Goal: Task Accomplishment & Management: Manage account settings

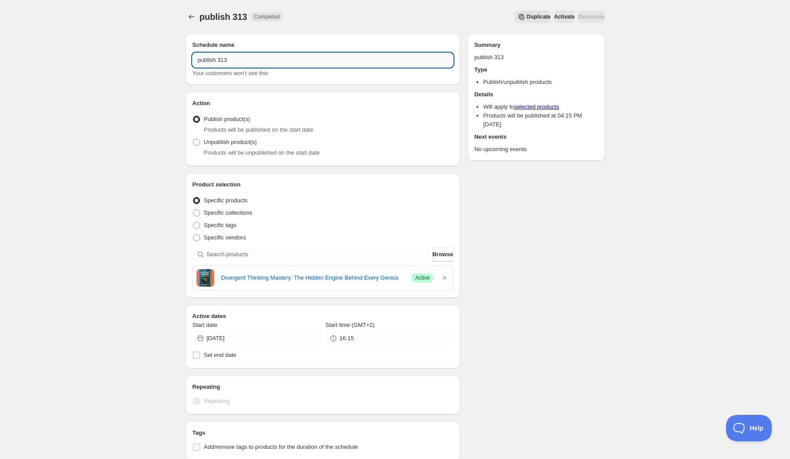
drag, startPoint x: 224, startPoint y: 60, endPoint x: 231, endPoint y: 60, distance: 6.6
click at [230, 60] on input "publish 313" at bounding box center [322, 60] width 261 height 14
type input "publish 314"
click at [444, 278] on icon "button" at bounding box center [445, 278] width 4 height 4
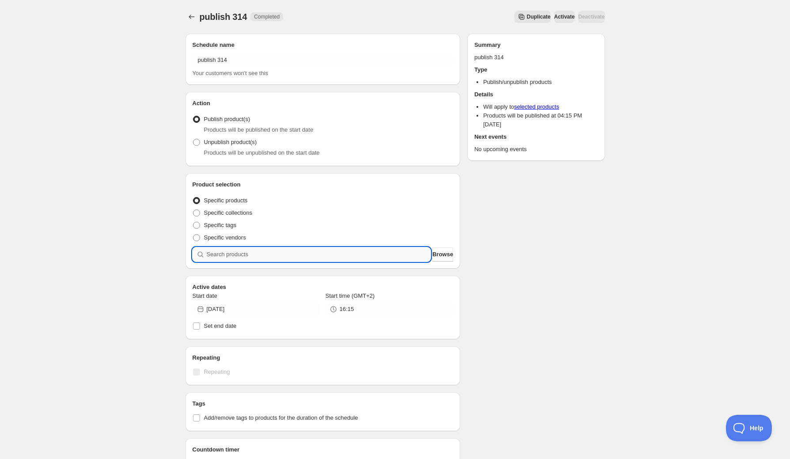
click at [325, 254] on input "search" at bounding box center [319, 254] width 224 height 14
type input "o"
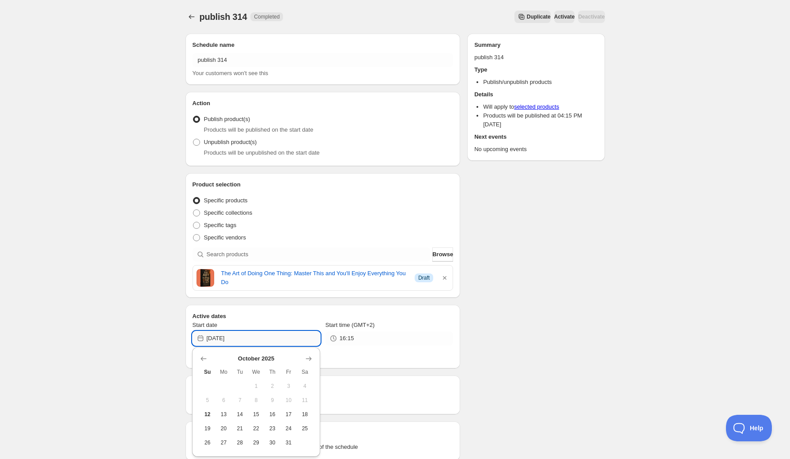
click at [269, 337] on input "[DATE]" at bounding box center [263, 338] width 113 height 14
click at [207, 413] on span "12" at bounding box center [207, 413] width 9 height 7
type input "[DATE]"
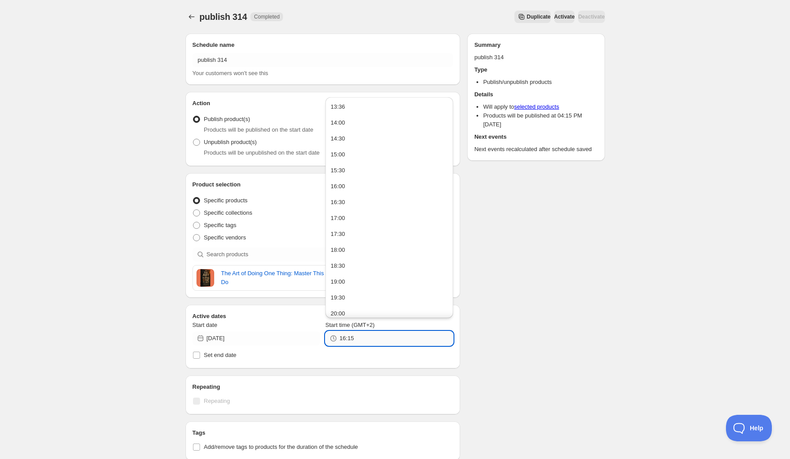
click at [352, 337] on input "16:15" at bounding box center [395, 338] width 113 height 14
click at [347, 157] on button "15:00" at bounding box center [389, 154] width 122 height 14
type input "15:00"
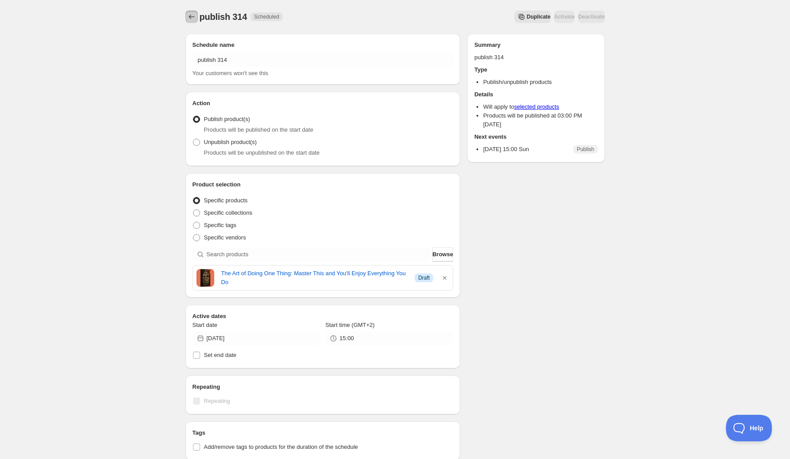
click at [191, 19] on icon "Schedules" at bounding box center [191, 16] width 9 height 9
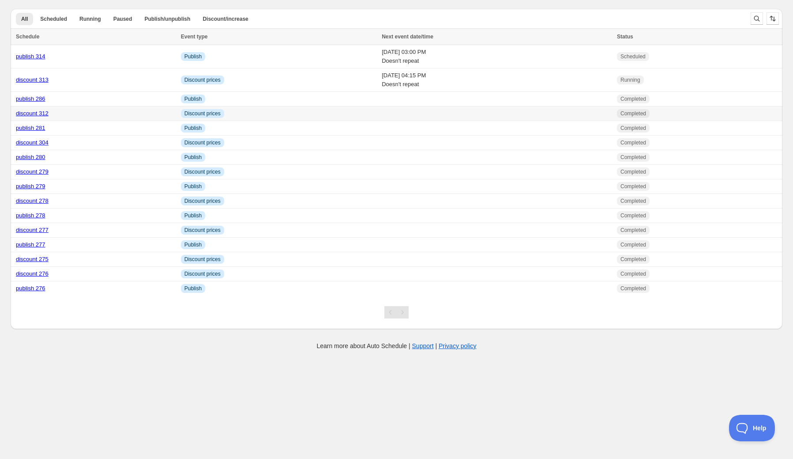
click at [33, 112] on link "discount 312" at bounding box center [32, 113] width 33 height 7
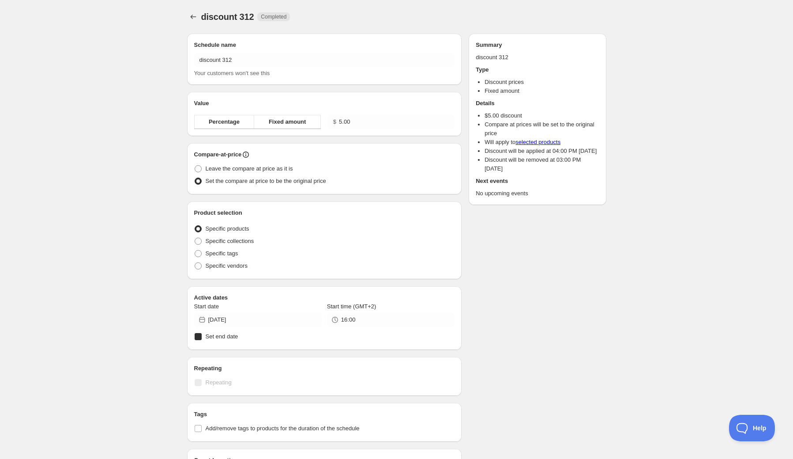
radio input "true"
checkbox input "true"
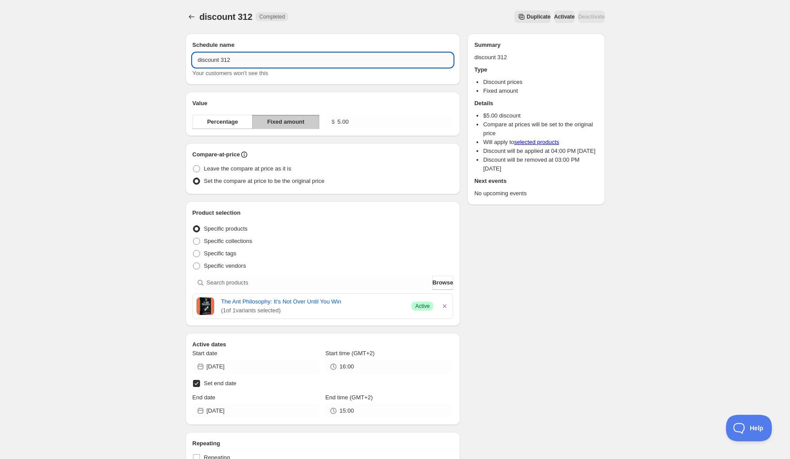
drag, startPoint x: 228, startPoint y: 61, endPoint x: 237, endPoint y: 63, distance: 9.4
click at [237, 63] on input "discount 312" at bounding box center [322, 60] width 261 height 14
type input "discount 314"
click at [445, 307] on icon "button" at bounding box center [444, 305] width 9 height 9
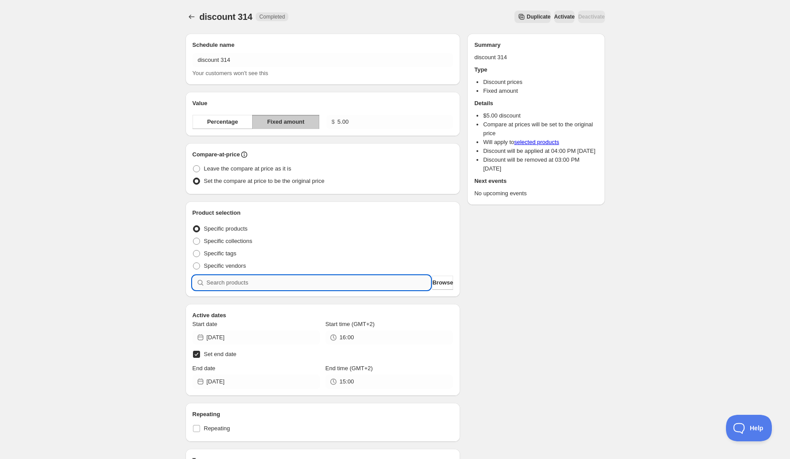
click at [323, 284] on input "search" at bounding box center [319, 282] width 224 height 14
type input "o"
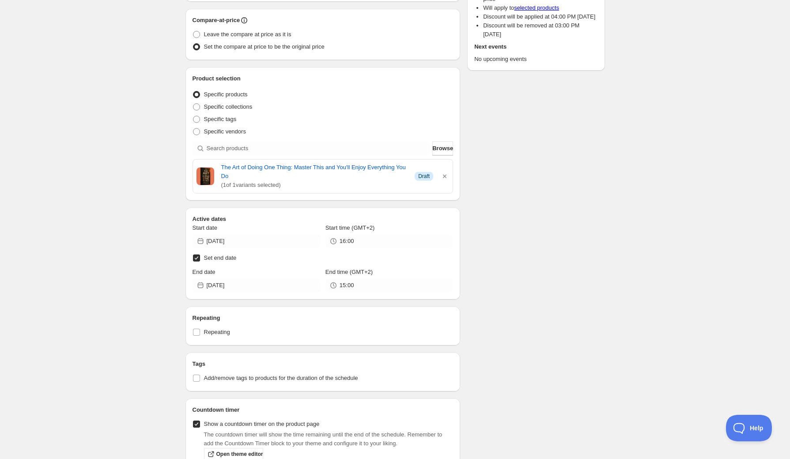
scroll to position [141, 0]
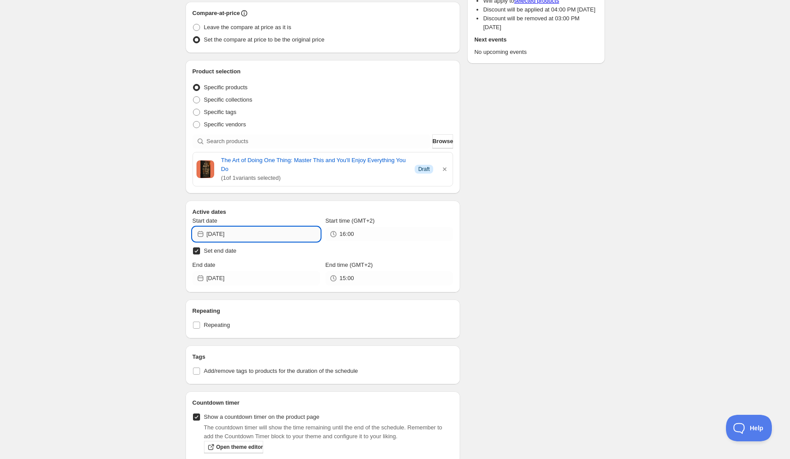
click at [237, 234] on input "[DATE]" at bounding box center [263, 234] width 113 height 14
click at [211, 309] on span "12" at bounding box center [207, 309] width 9 height 7
type input "[DATE]"
click at [350, 233] on input "16:00" at bounding box center [395, 234] width 113 height 14
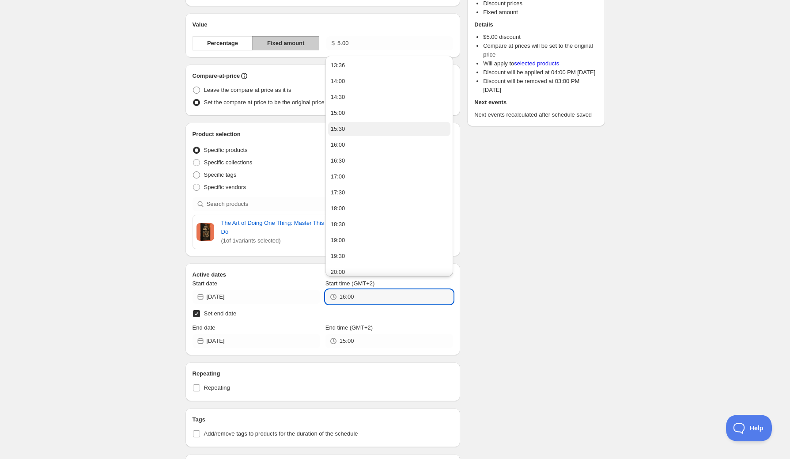
scroll to position [71, 0]
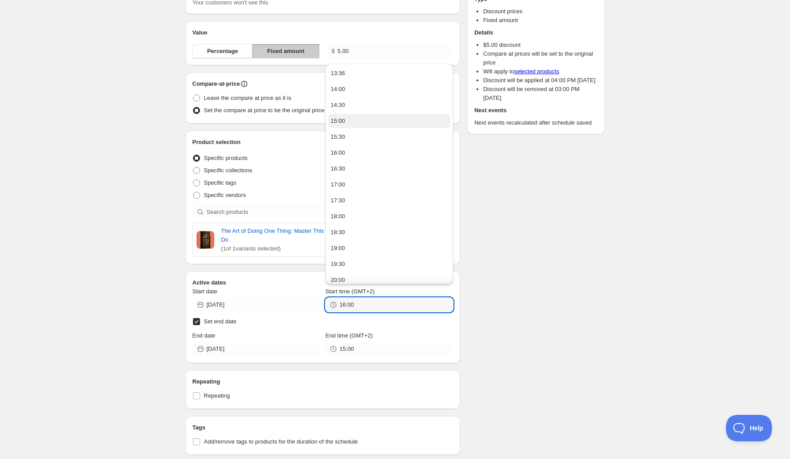
click at [367, 123] on button "15:00" at bounding box center [389, 121] width 122 height 14
type input "15:00"
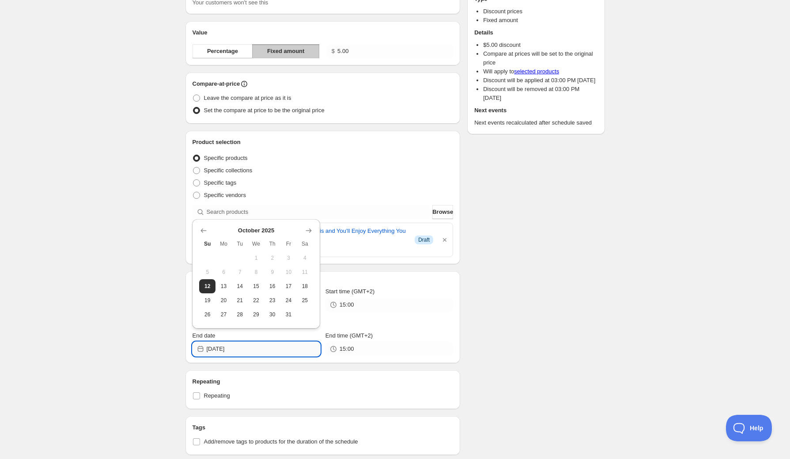
click at [256, 351] on input "[DATE]" at bounding box center [263, 349] width 113 height 14
click at [239, 287] on span "14" at bounding box center [239, 285] width 9 height 7
type input "[DATE]"
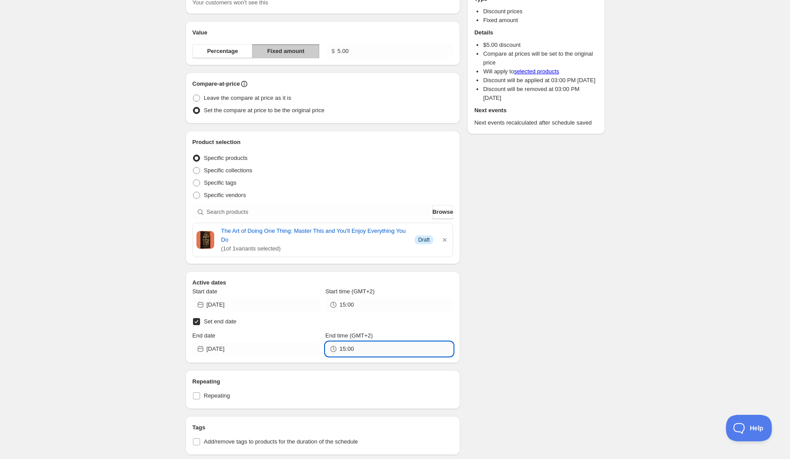
click at [385, 350] on input "15:00" at bounding box center [395, 349] width 113 height 14
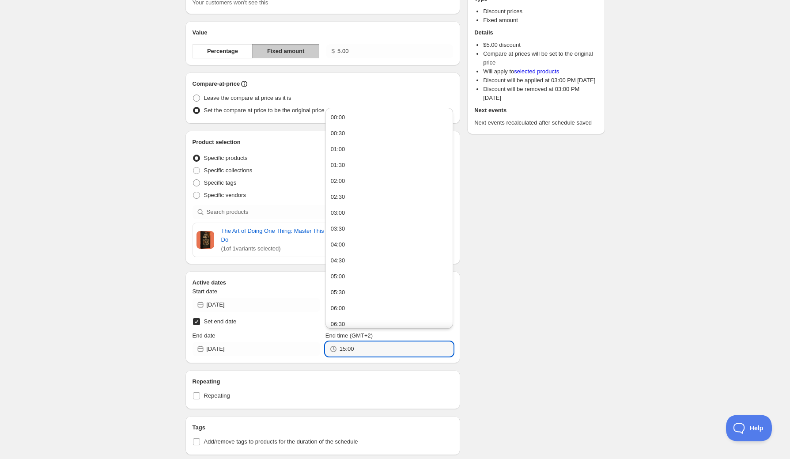
click at [511, 348] on div "Schedule name discount 314 Your customers won't see this Value Percentage Fixed…" at bounding box center [391, 435] width 426 height 958
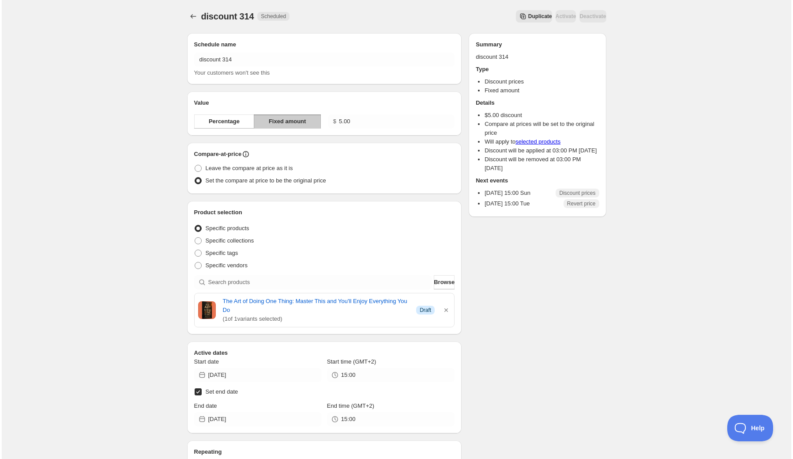
scroll to position [0, 0]
click at [189, 17] on icon "Schedules" at bounding box center [191, 17] width 6 height 4
